Goal: Task Accomplishment & Management: Use online tool/utility

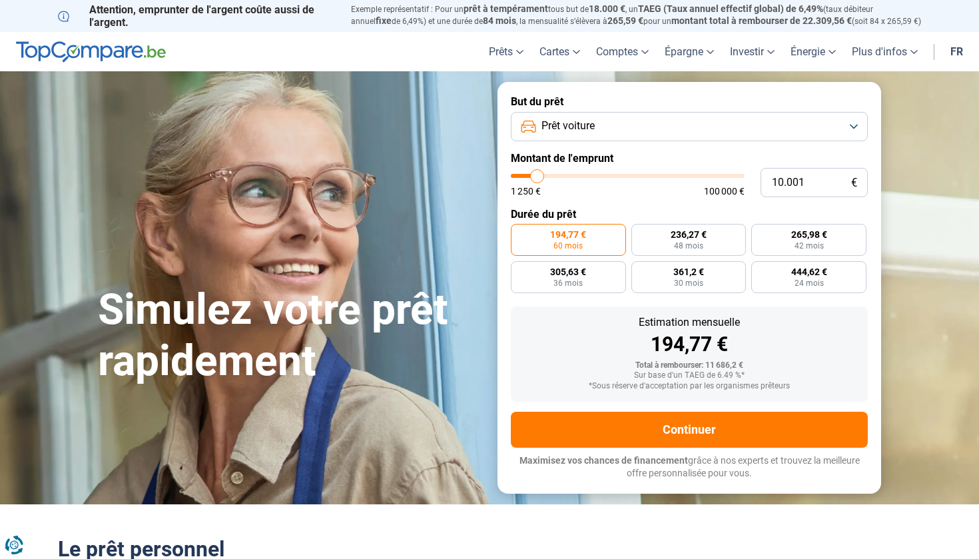
type input "11.250"
type input "11250"
type input "11.750"
type input "11750"
type input "12.750"
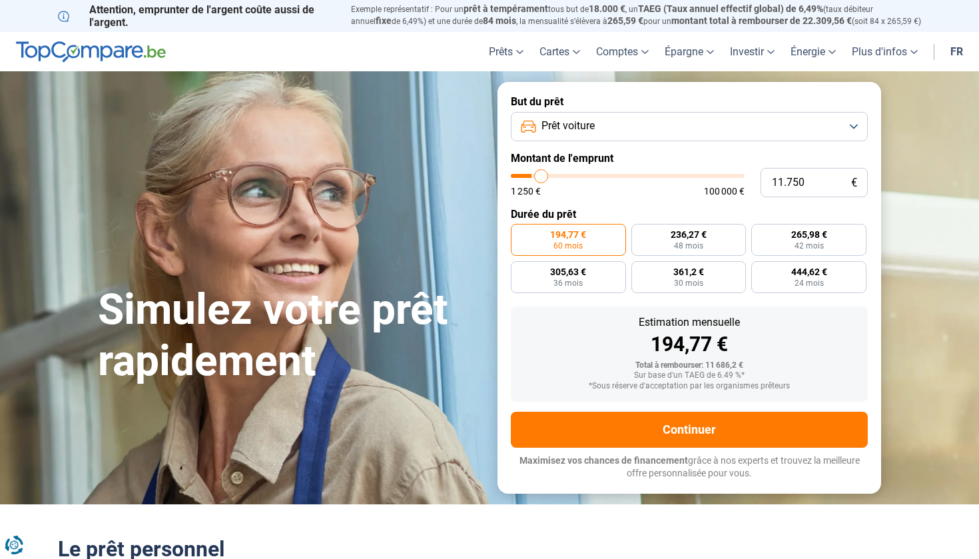
type input "12750"
type input "15.000"
type input "15000"
type input "17.750"
type input "17750"
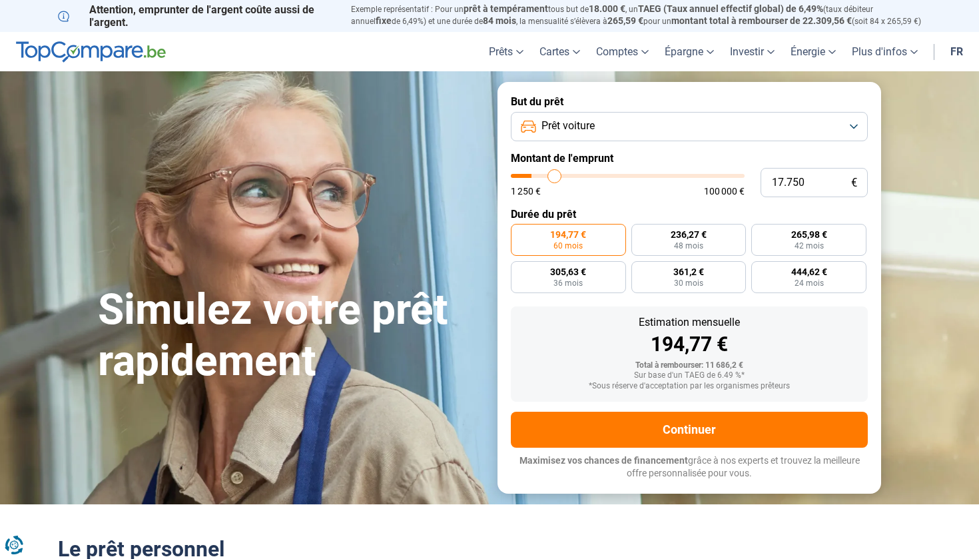
type input "20.500"
type input "20500"
type input "23.500"
type input "23500"
type input "26.750"
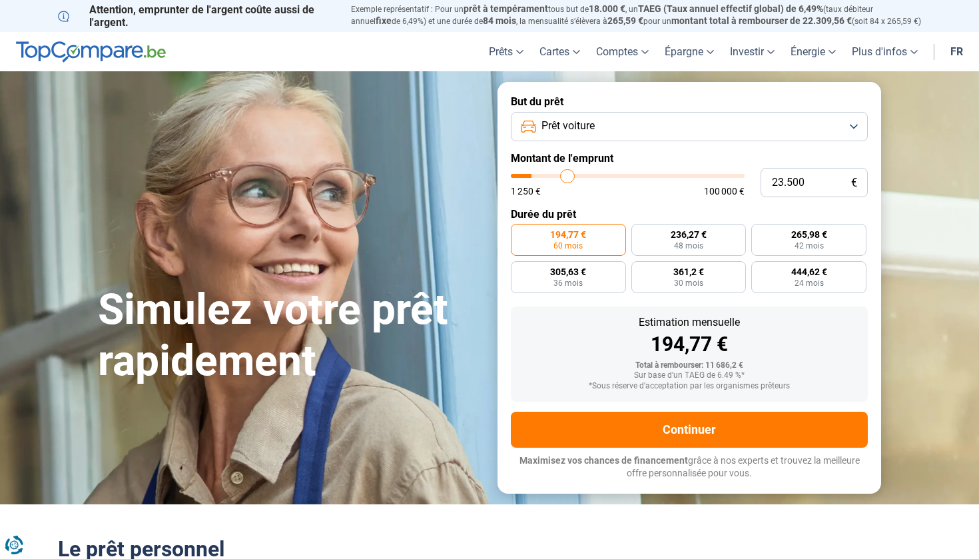
type input "26750"
type input "30.250"
type input "30250"
type input "33.000"
type input "33000"
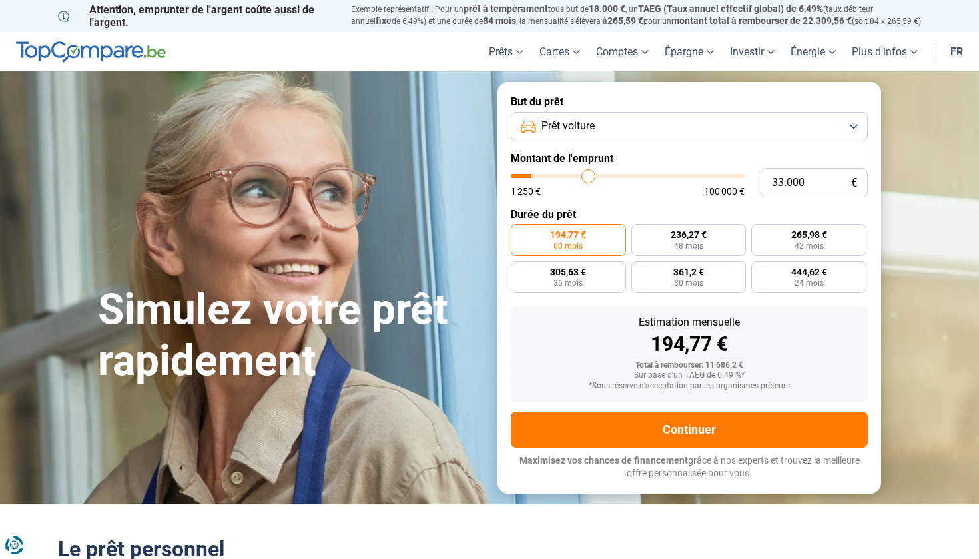
type input "35.000"
type input "35000"
type input "37.000"
type input "37000"
type input "38.000"
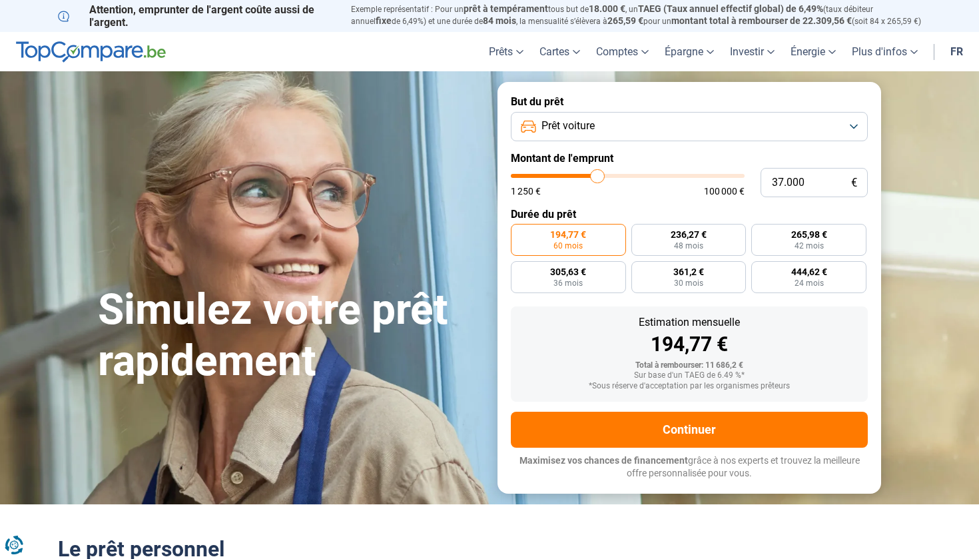
type input "38000"
type input "39.000"
type input "39000"
type input "39.250"
type input "39250"
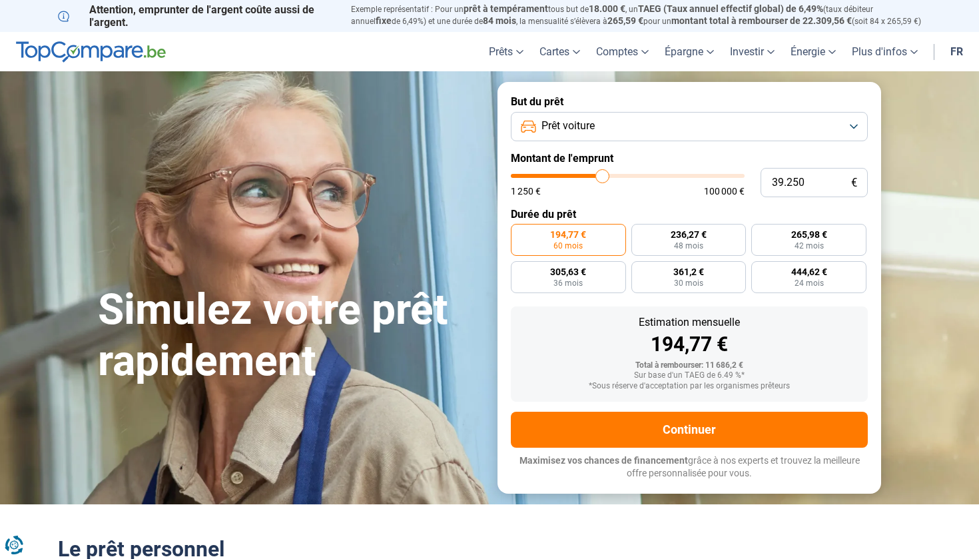
type input "39.500"
type input "39500"
type input "40.000"
type input "40000"
type input "40.250"
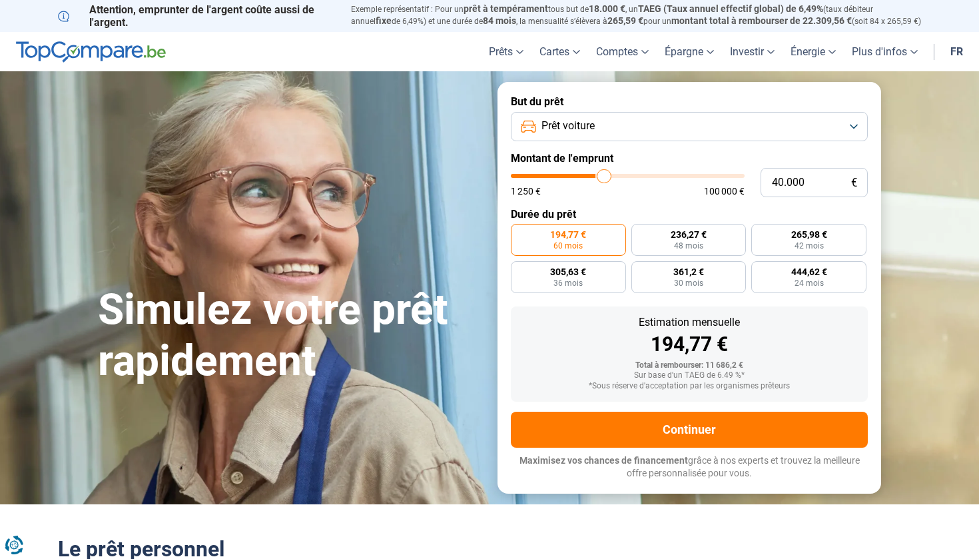
type input "40250"
type input "40.500"
type input "40500"
type input "40.750"
type input "40750"
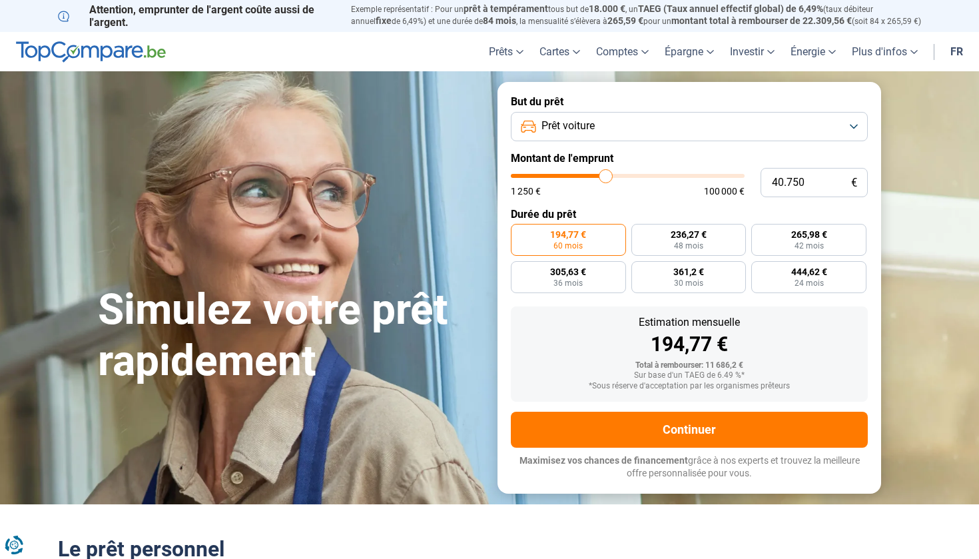
type input "41.000"
type input "41000"
type input "41.750"
type input "41750"
type input "42.000"
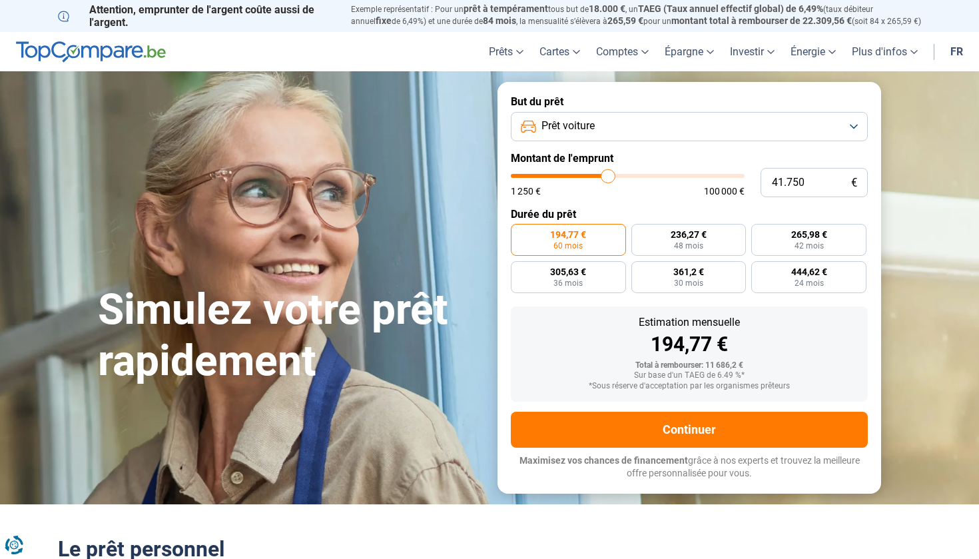
type input "42000"
type input "42.750"
type input "42750"
type input "43.000"
type input "43000"
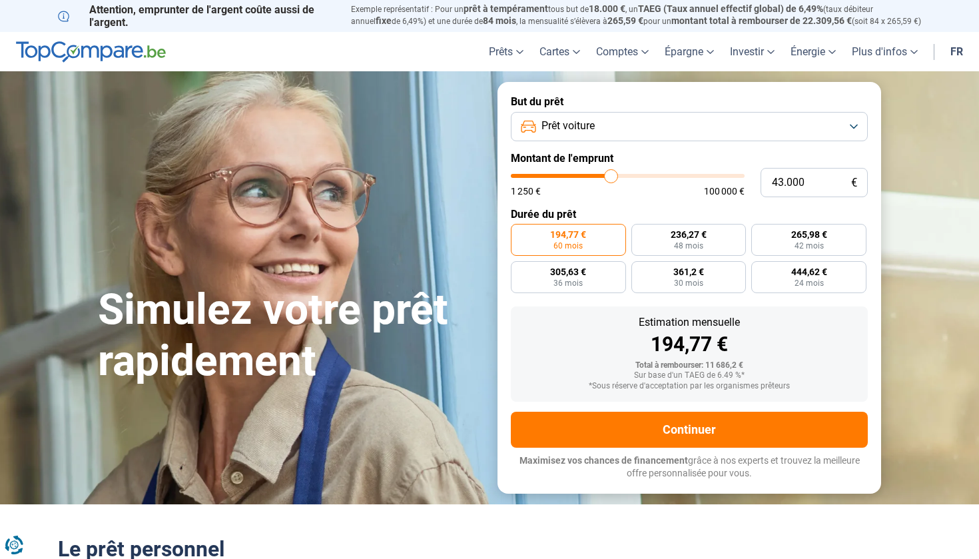
type input "43.250"
type input "43250"
type input "43.500"
type input "43500"
type input "43.750"
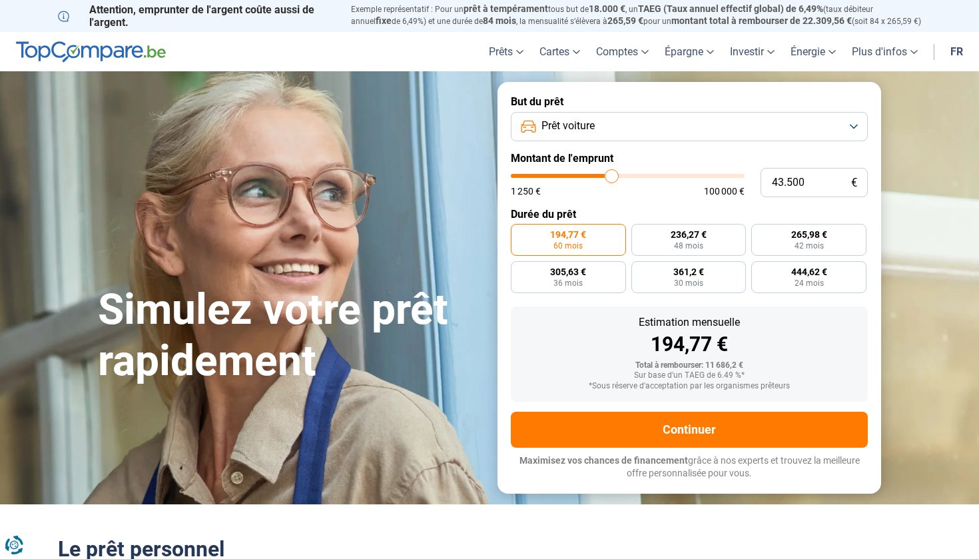
type input "43750"
type input "44.250"
type input "44250"
type input "44.750"
type input "44750"
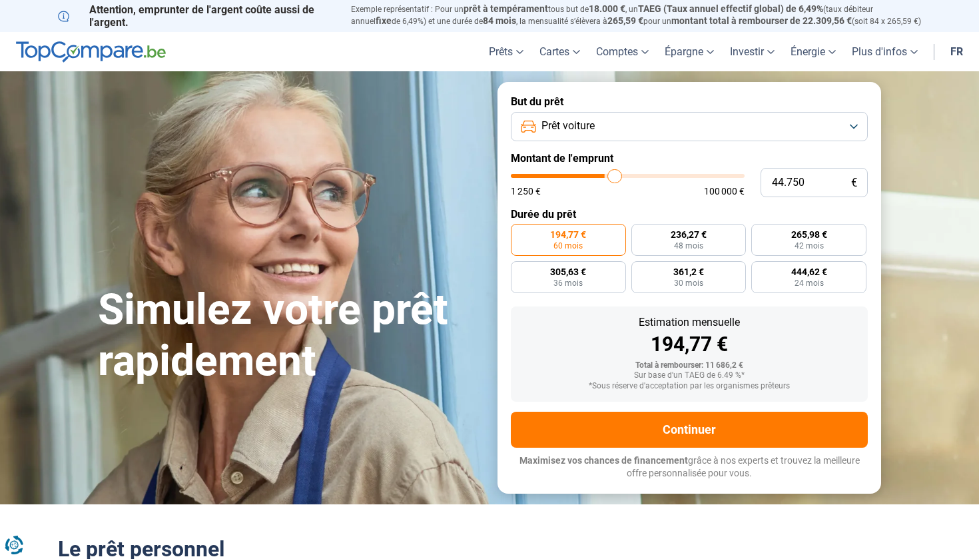
type input "45.000"
type input "45000"
type input "45.250"
type input "45250"
type input "45.750"
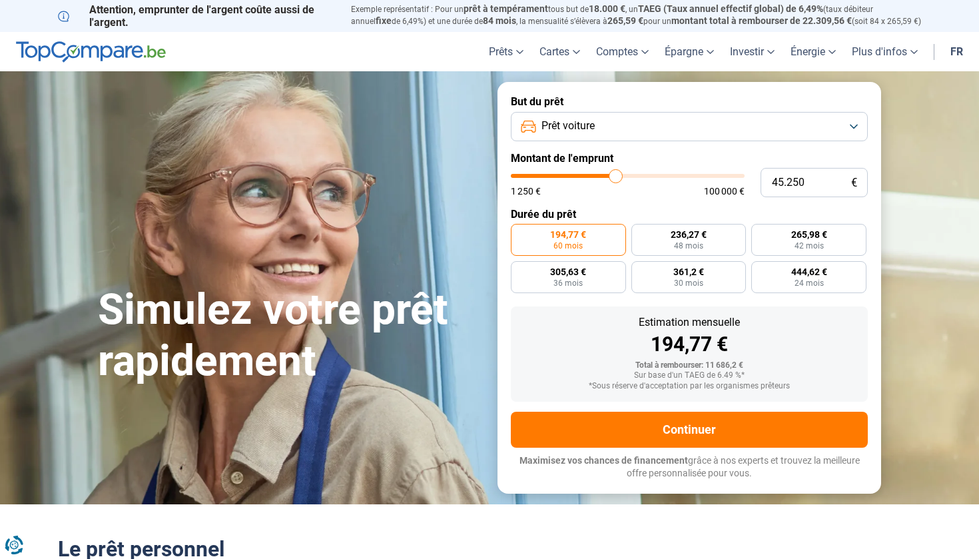
type input "45750"
type input "46.000"
type input "46000"
type input "45.250"
type input "45250"
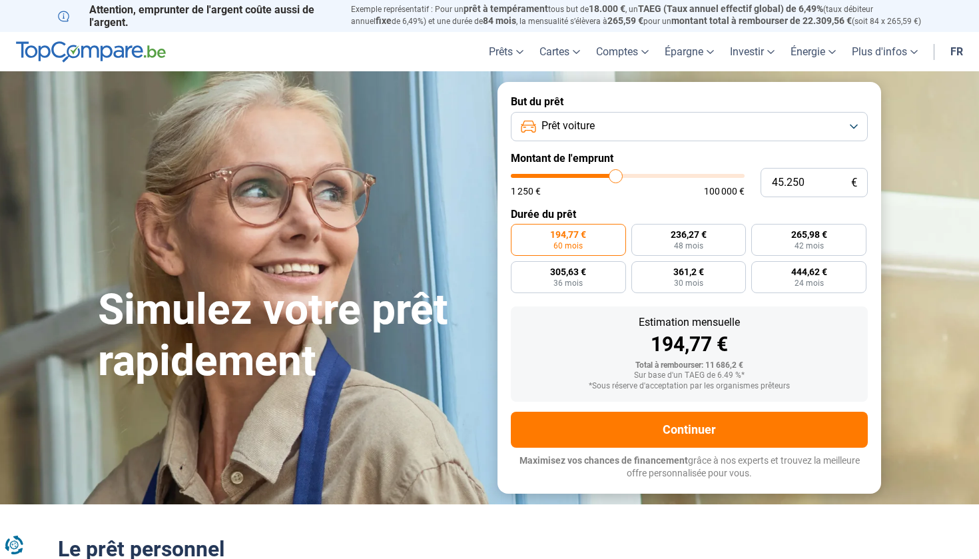
type input "44.250"
type input "44250"
type input "43.250"
type input "43250"
type input "42.000"
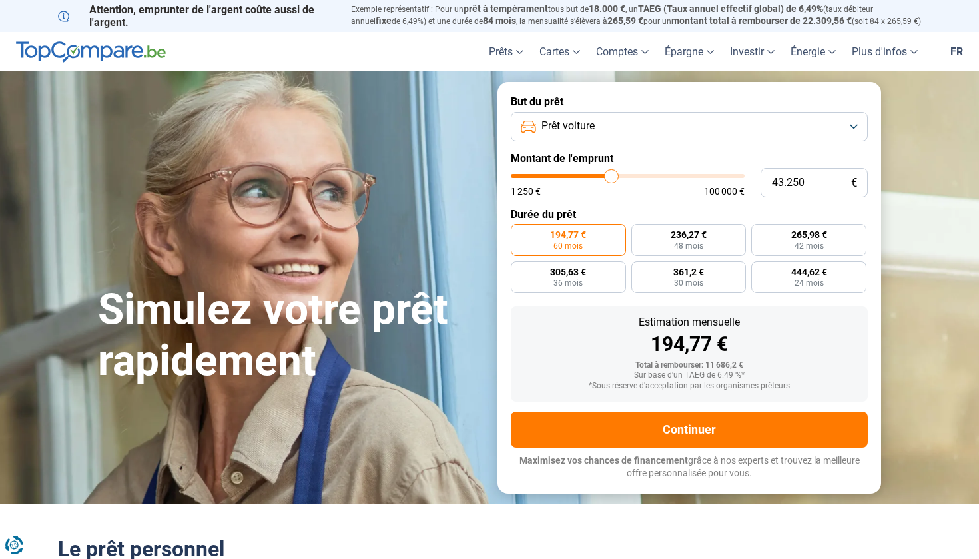
type input "42000"
type input "41.000"
type input "41000"
type input "40.250"
type input "40250"
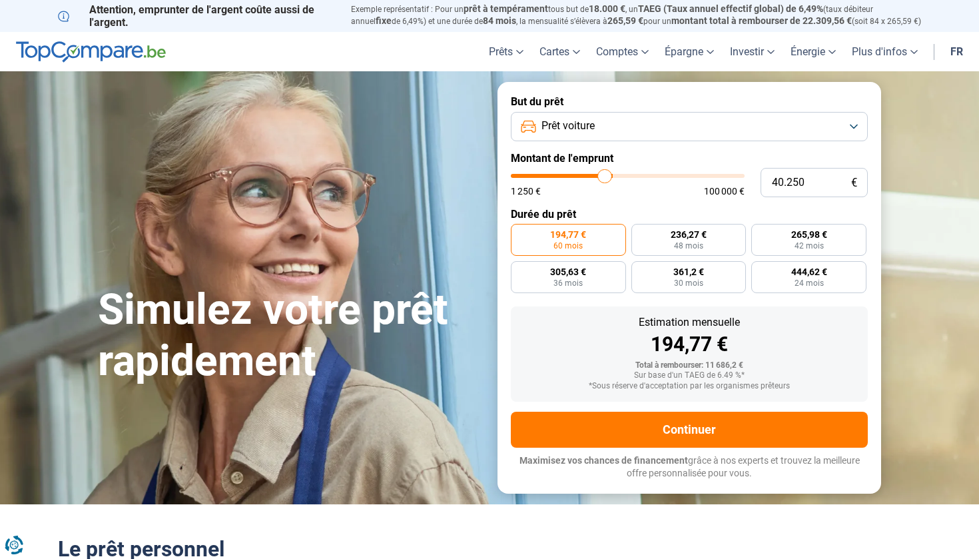
type input "39.250"
type input "39250"
type input "38.750"
type input "38750"
type input "38.500"
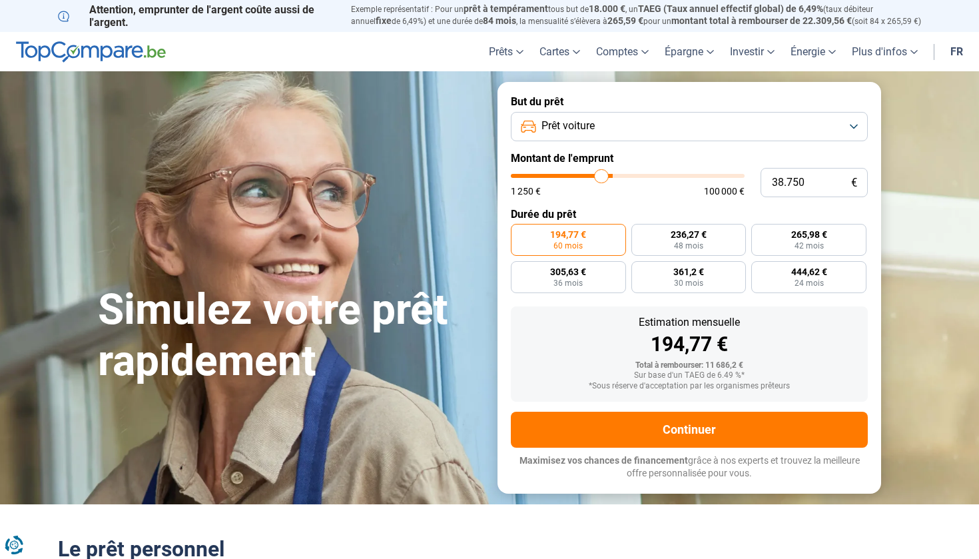
type input "38500"
type input "38.000"
type input "38000"
type input "37.750"
type input "37750"
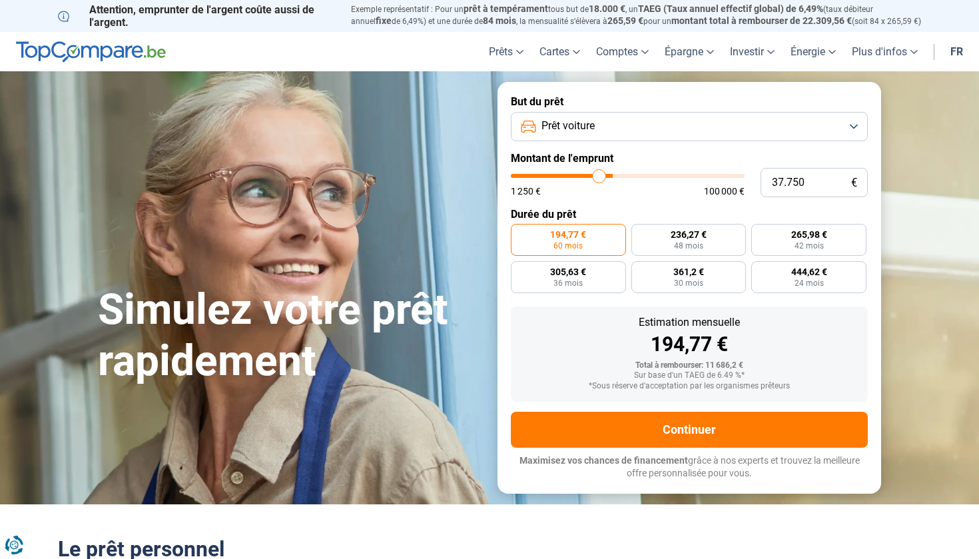
type input "37.500"
type input "37500"
type input "37.250"
type input "37250"
type input "37.000"
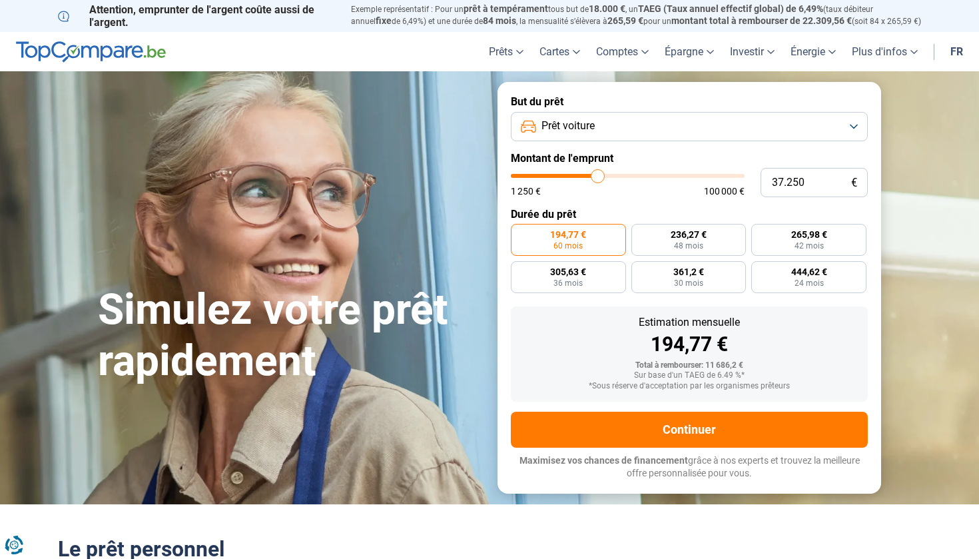
type input "37000"
type input "36.750"
type input "36750"
type input "36.500"
type input "36500"
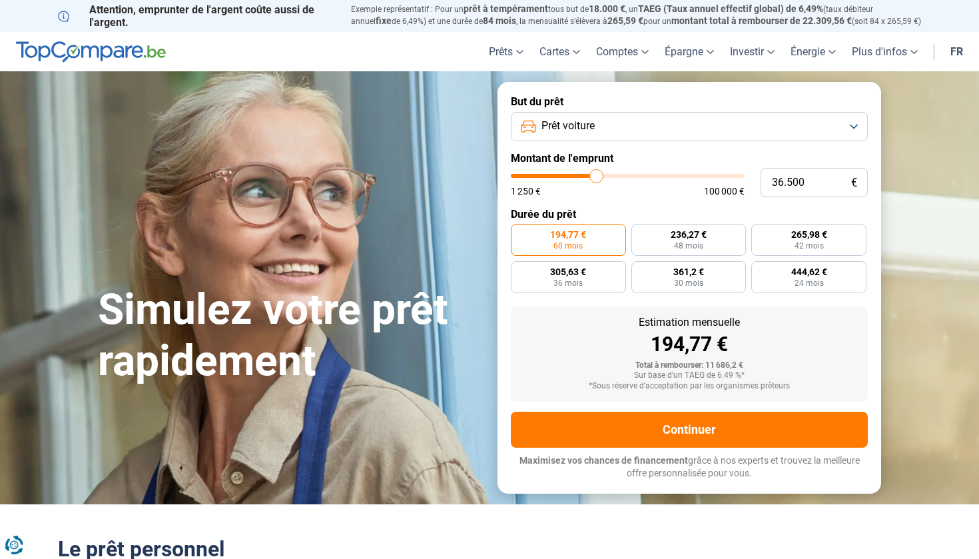
type input "36.000"
type input "36000"
type input "35.750"
type input "35750"
type input "35.500"
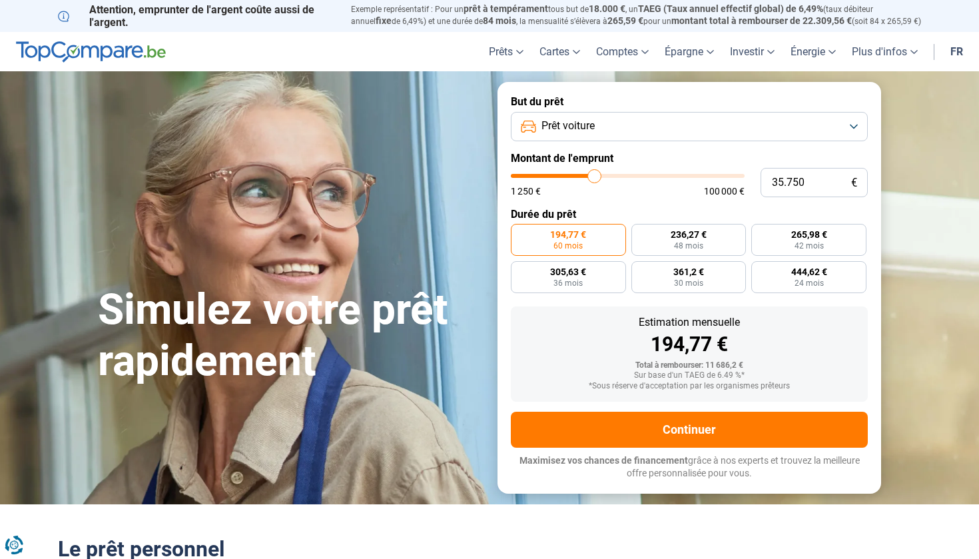
type input "35500"
type input "35.250"
type input "35250"
type input "35.000"
type input "35000"
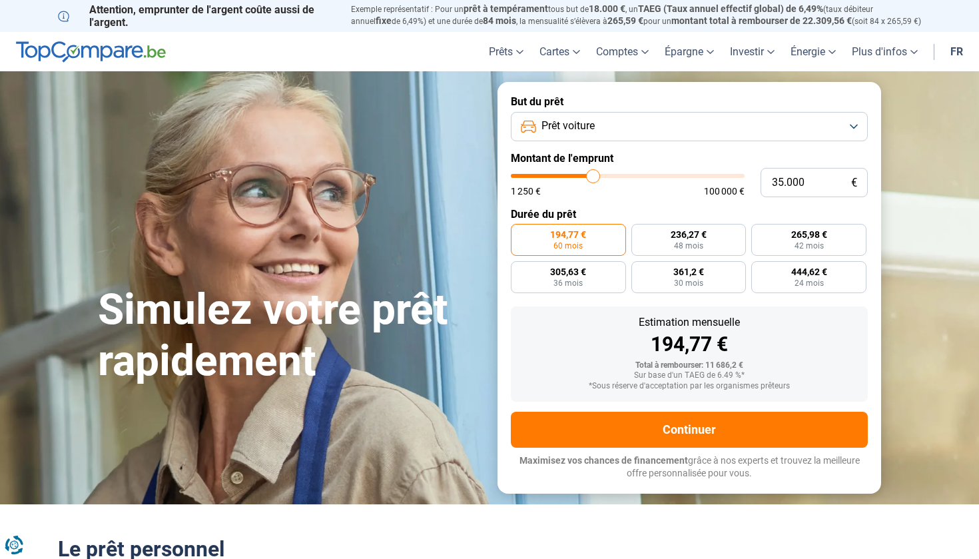
type input "34.500"
type input "34500"
type input "34.250"
type input "34250"
type input "34.000"
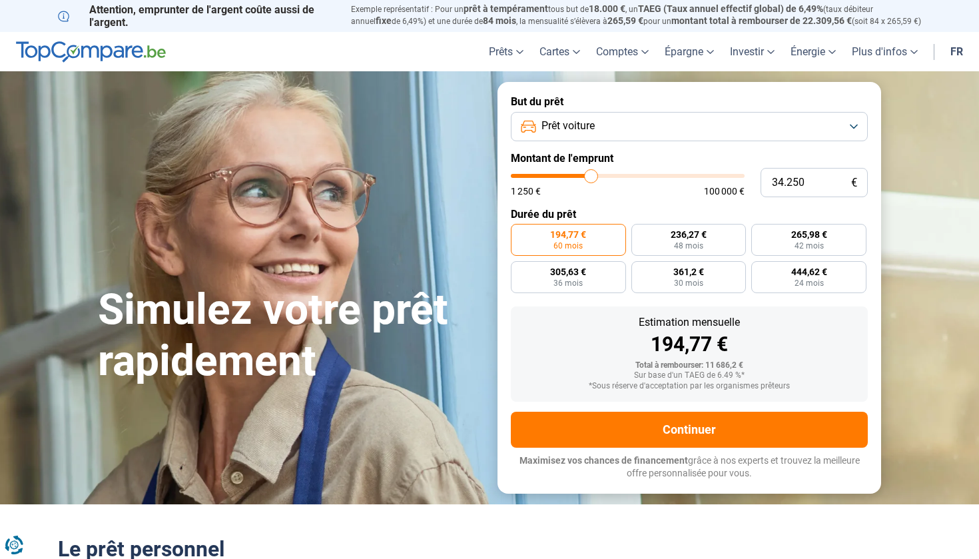
type input "34000"
type input "33.750"
type input "33750"
type input "33.500"
type input "33500"
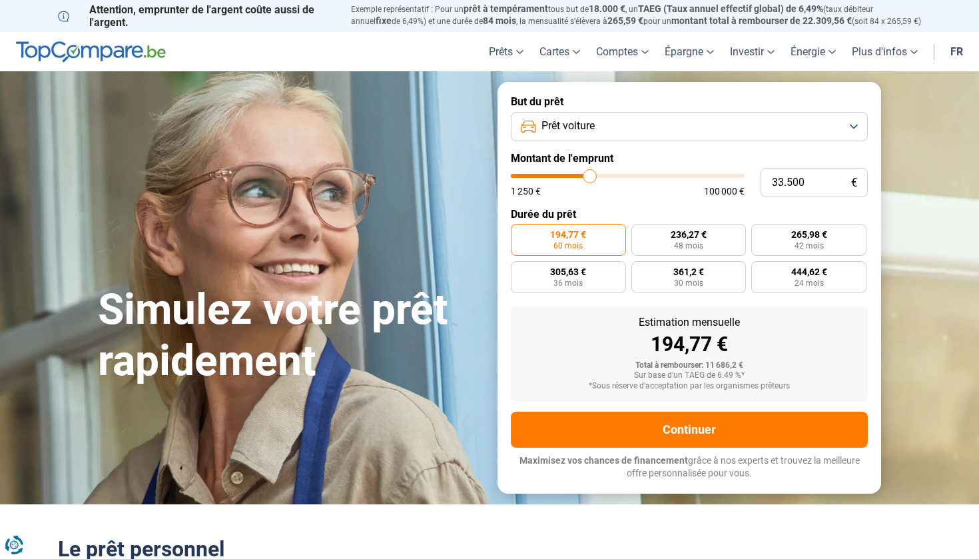
type input "33.000"
type input "33000"
type input "32.750"
type input "32750"
type input "32.500"
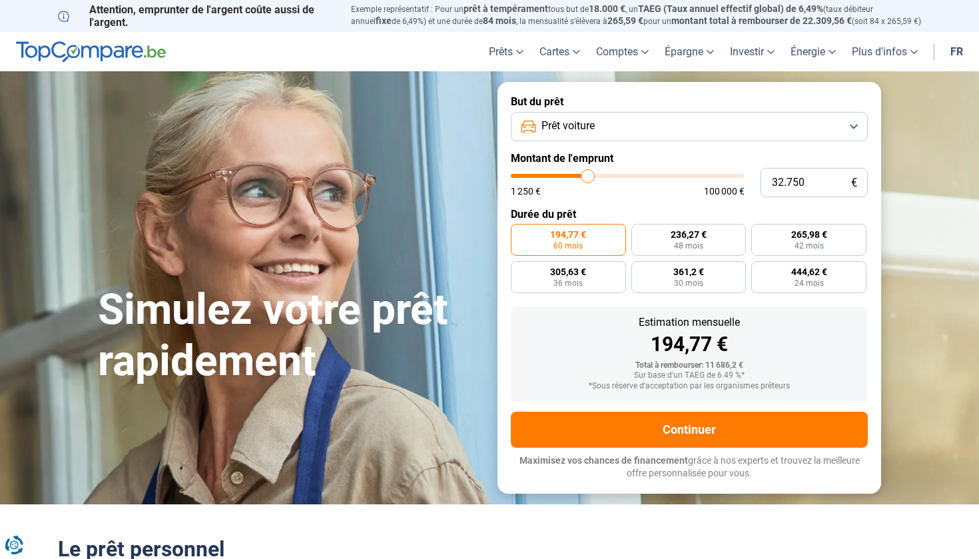
type input "32500"
type input "32.250"
type input "32250"
type input "32.000"
type input "32000"
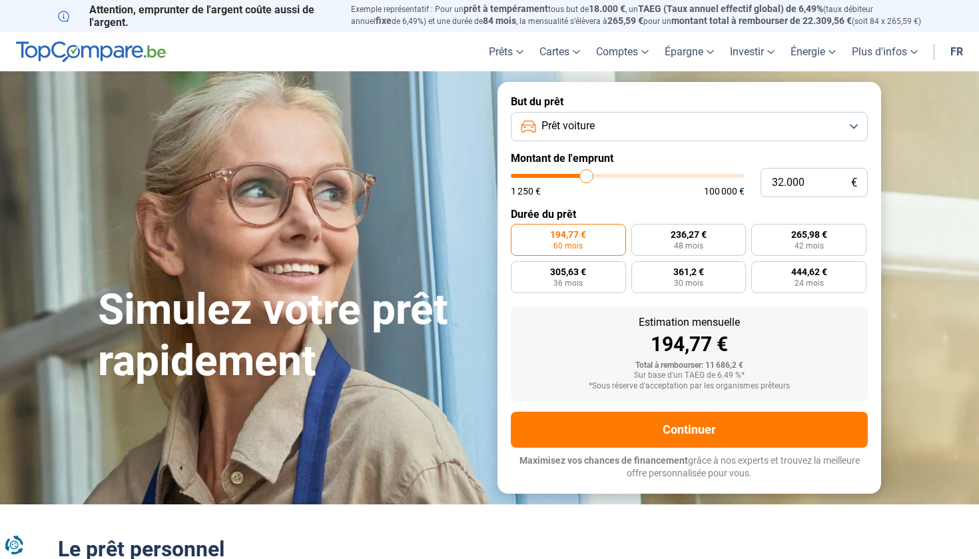
type input "31.500"
type input "31500"
type input "31.250"
type input "31250"
type input "31.000"
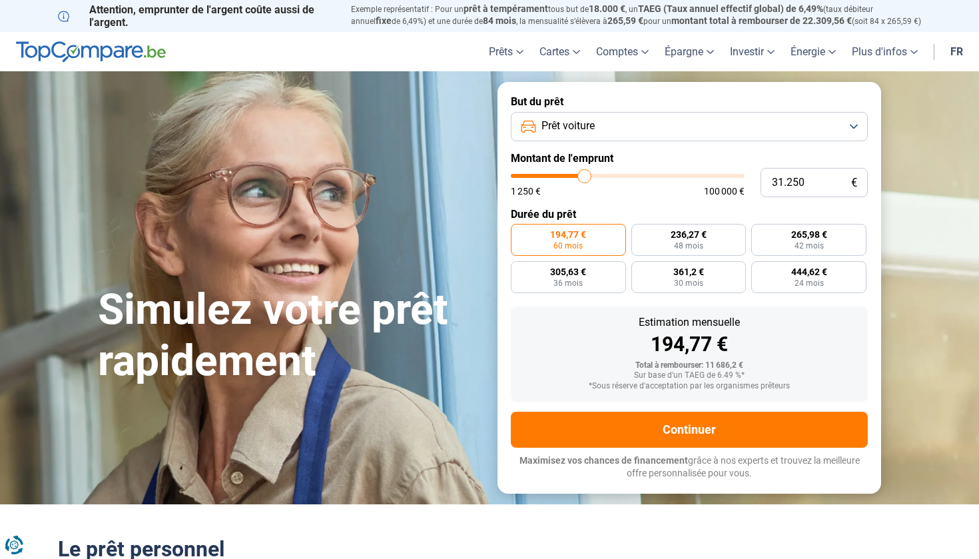
type input "31000"
type input "30.750"
type input "30750"
type input "30.500"
type input "30500"
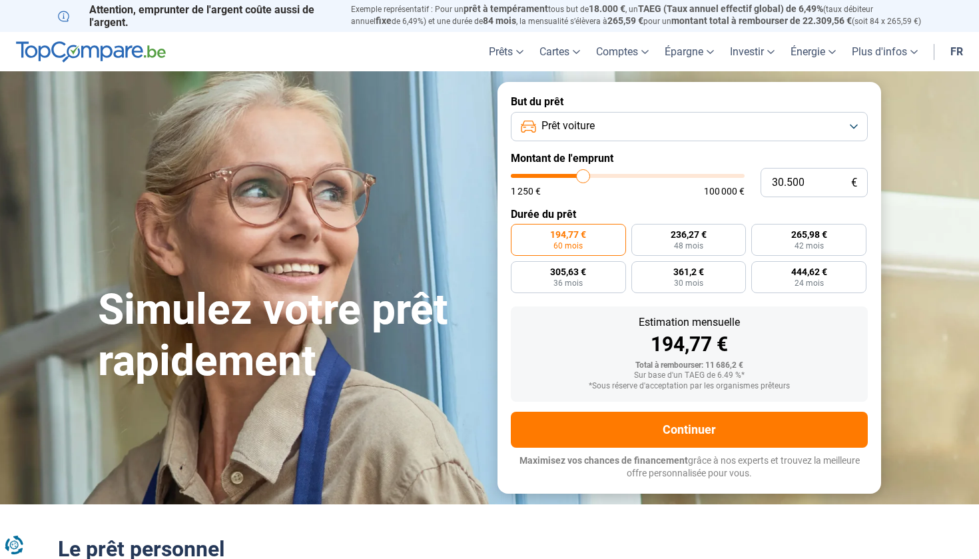
type input "30.000"
type input "30000"
type input "29.750"
type input "29750"
type input "30.000"
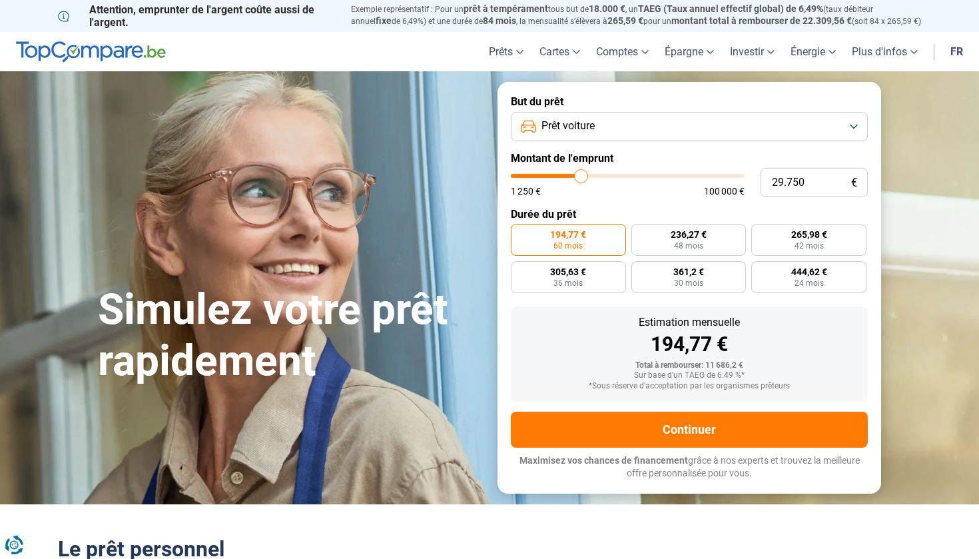
type input "30000"
type input "30.500"
drag, startPoint x: 540, startPoint y: 174, endPoint x: 583, endPoint y: 187, distance: 44.5
type input "30500"
click at [583, 187] on div "1 250 € 100 000 €" at bounding box center [628, 185] width 234 height 22
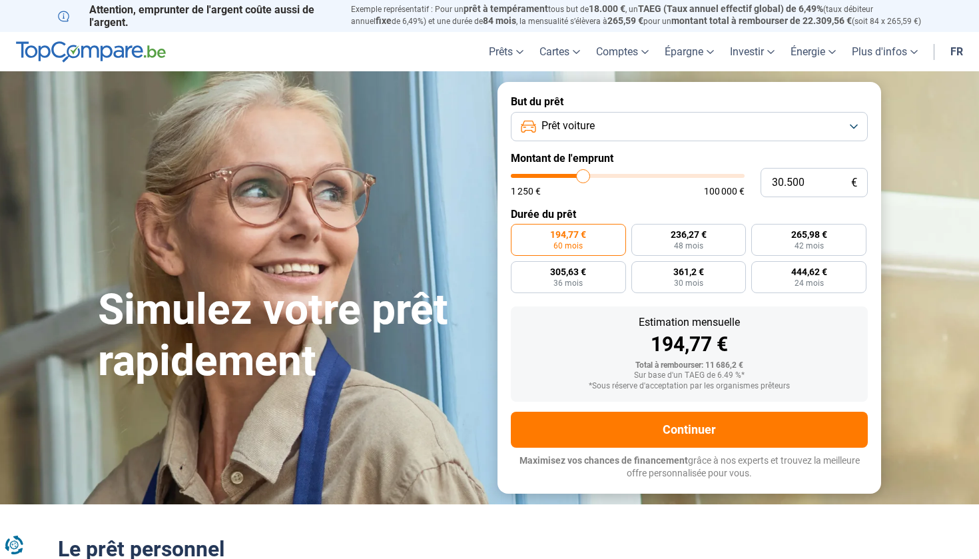
radio input "false"
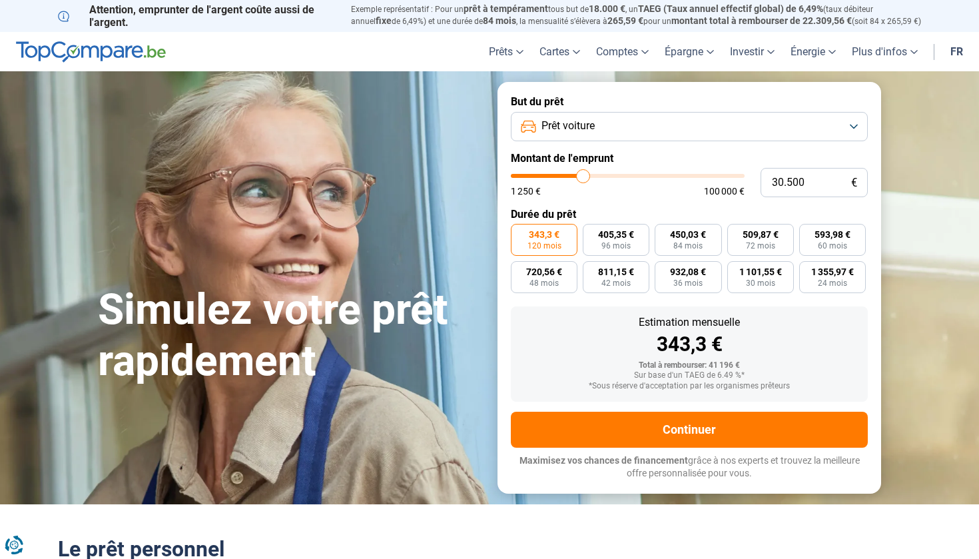
click at [594, 130] on span "Prêt voiture" at bounding box center [568, 126] width 53 height 15
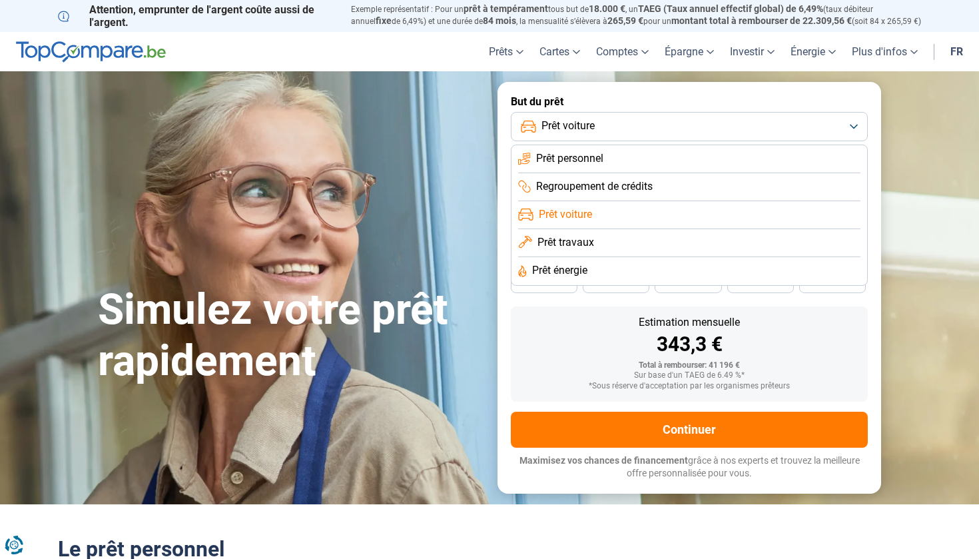
click at [591, 208] on span "Prêt voiture" at bounding box center [565, 214] width 53 height 15
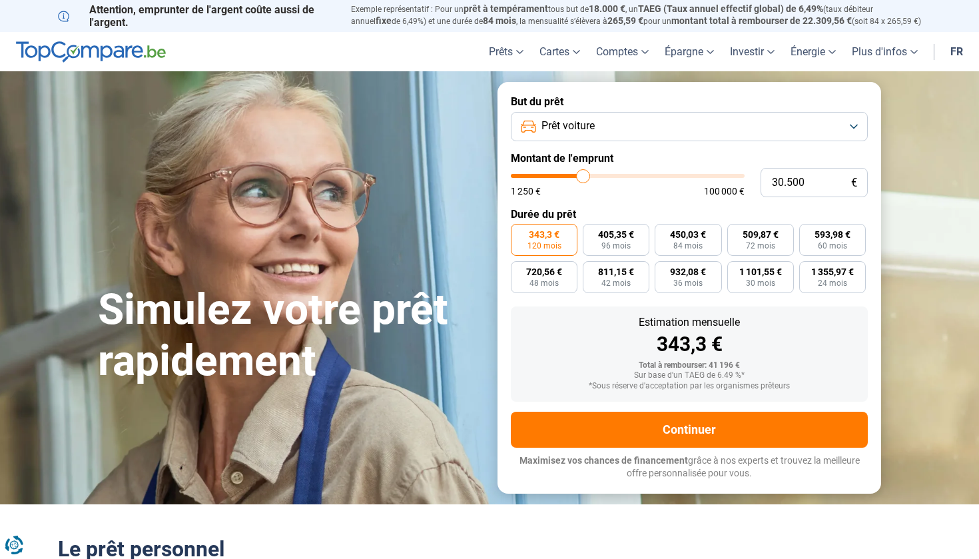
type input "31.000"
type input "31000"
type input "30.500"
type input "30500"
type input "30.000"
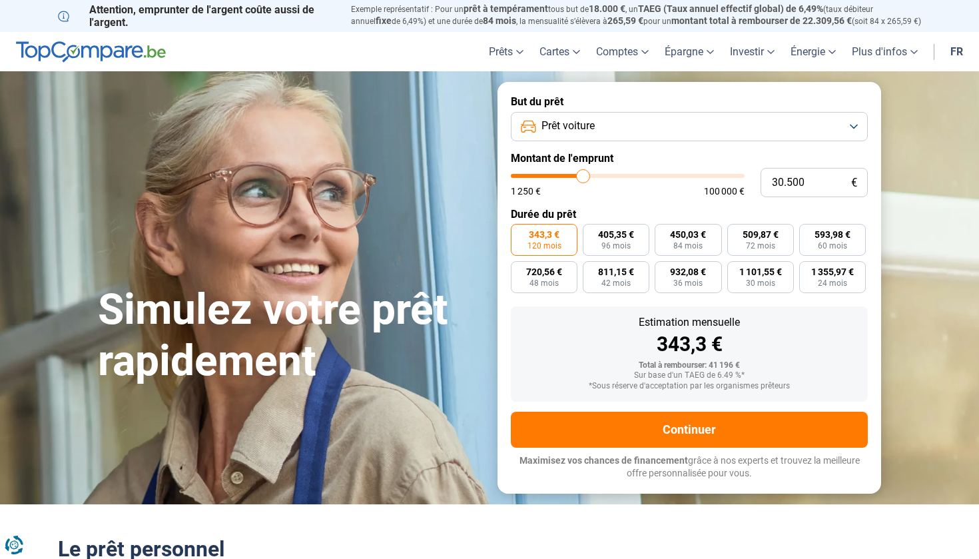
type input "30000"
type input "28.750"
type input "28750"
type input "27.000"
type input "27000"
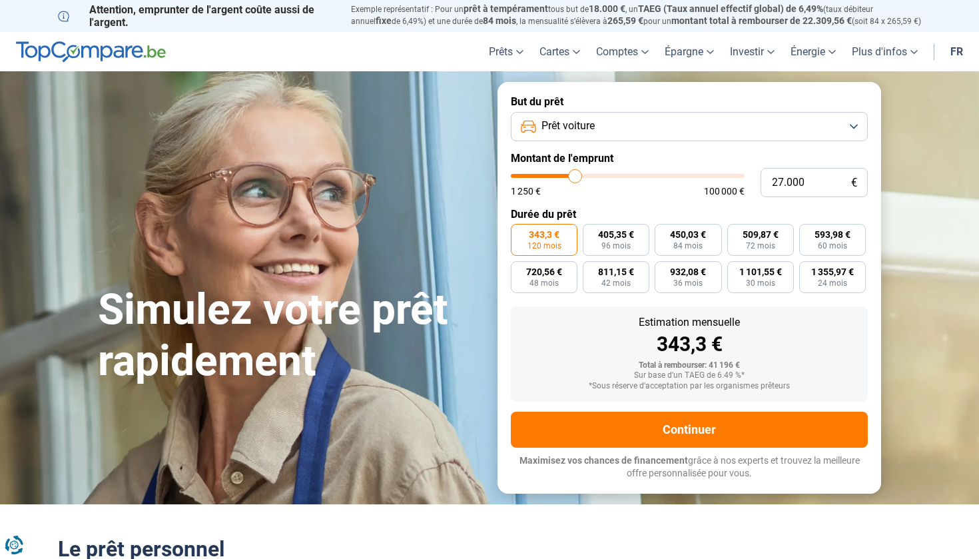
type input "25.250"
type input "25250"
type input "24.000"
type input "24000"
type input "23.000"
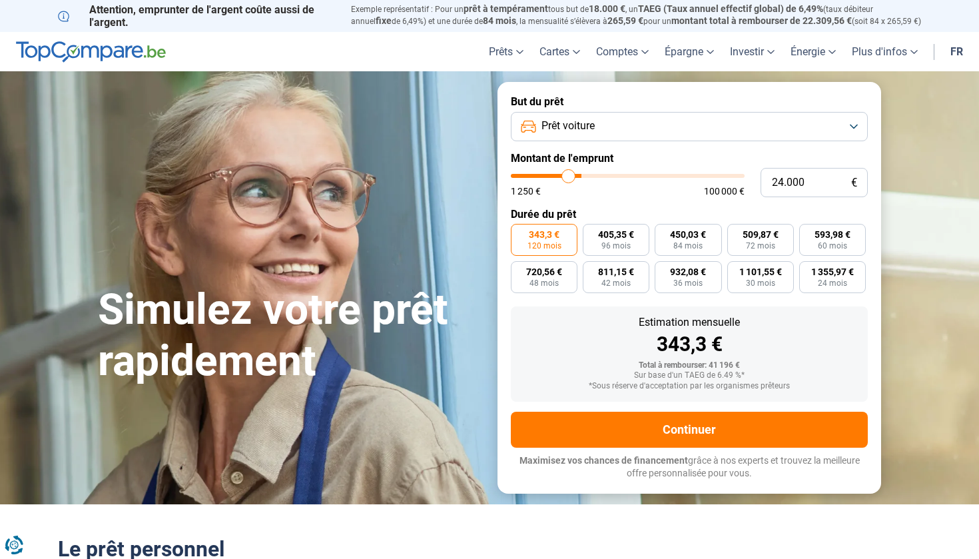
type input "23000"
type input "22.500"
type input "22500"
type input "22.000"
type input "22000"
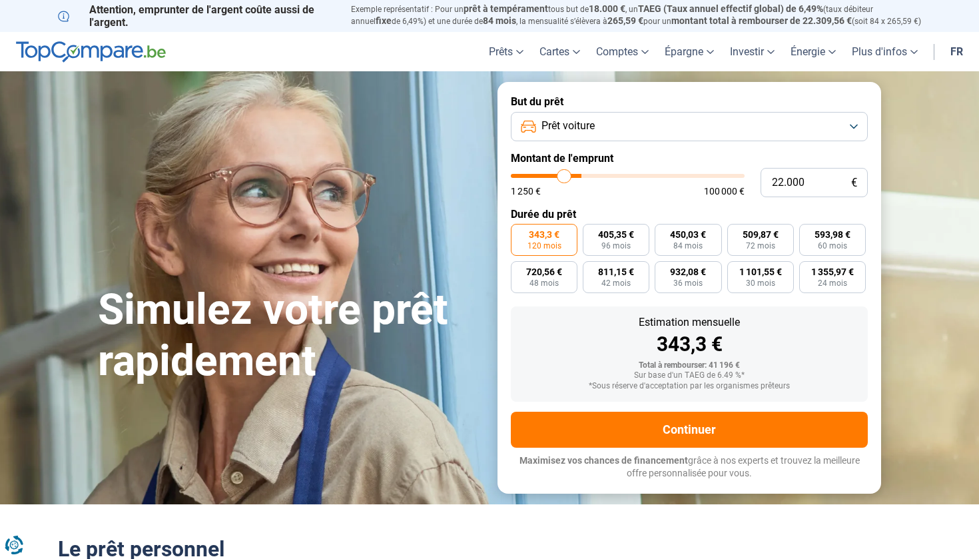
type input "21.500"
type input "21500"
type input "21.250"
type input "21250"
type input "21.000"
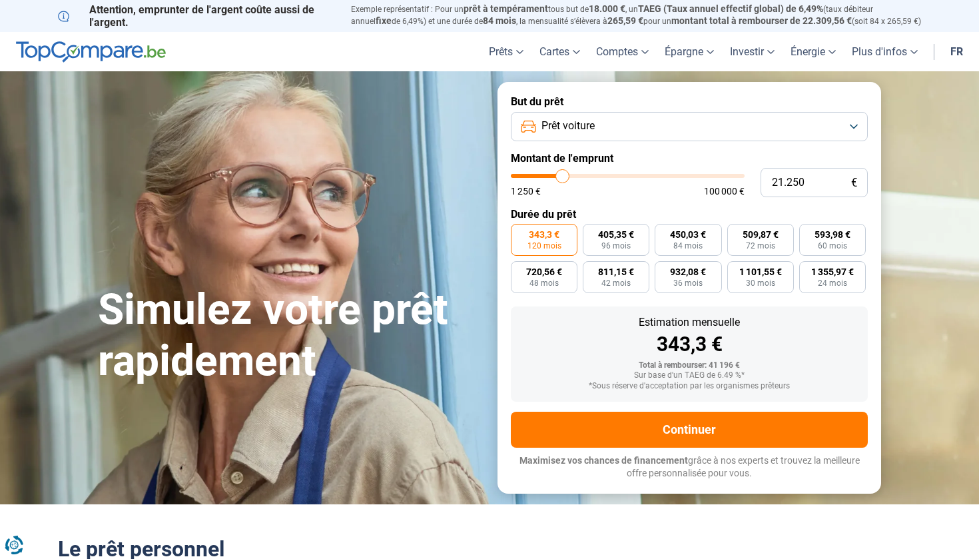
type input "21000"
type input "20.750"
type input "20750"
type input "20.500"
type input "20500"
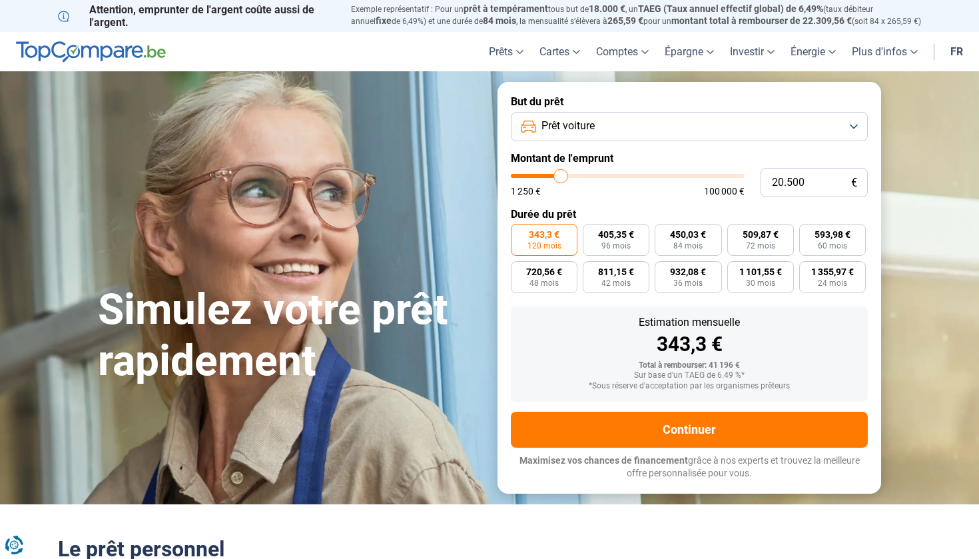
type input "20.750"
drag, startPoint x: 584, startPoint y: 179, endPoint x: 562, endPoint y: 177, distance: 22.7
type input "20750"
click at [562, 177] on input "range" at bounding box center [628, 176] width 234 height 4
click at [828, 242] on span "60 mois" at bounding box center [832, 246] width 29 height 8
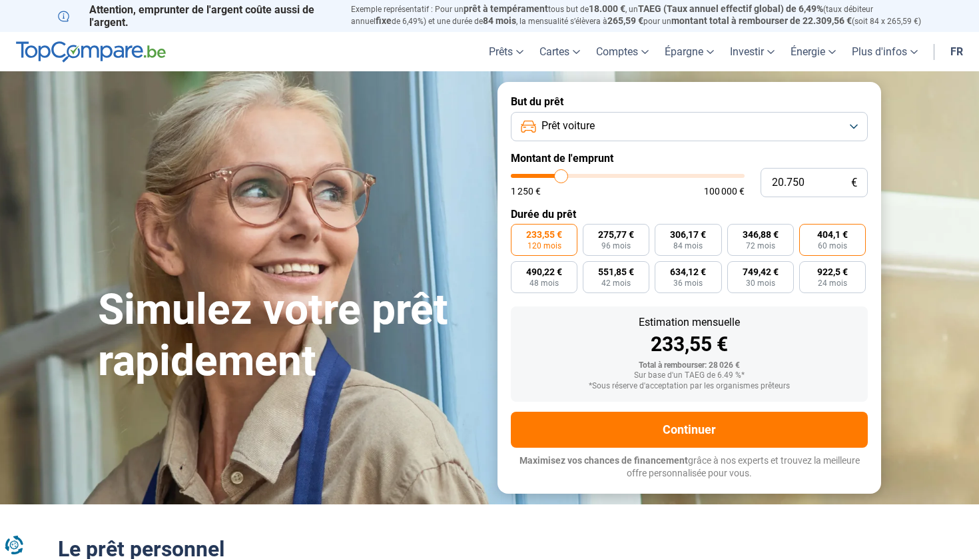
click at [808, 232] on input "404,1 € 60 mois" at bounding box center [803, 228] width 9 height 9
radio input "true"
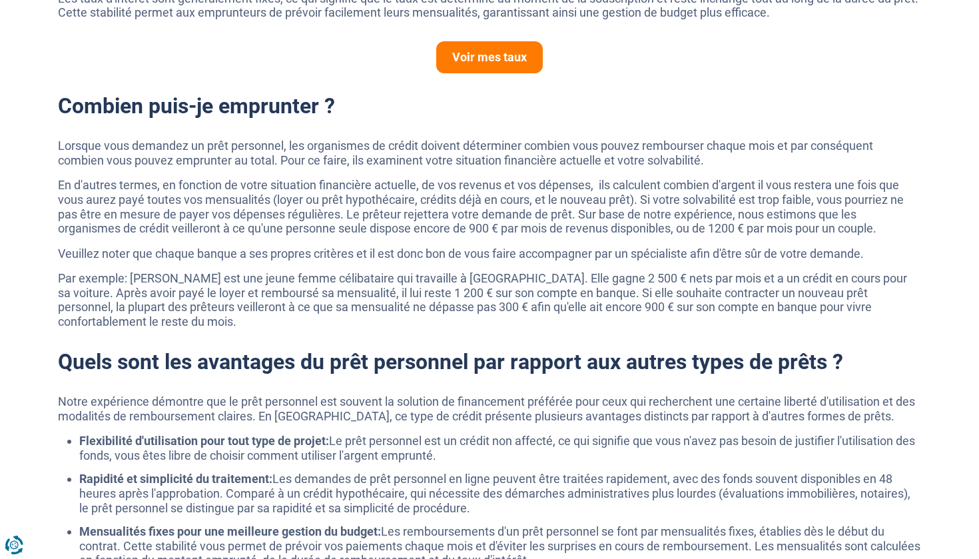
scroll to position [927, 0]
